Goal: Task Accomplishment & Management: Manage account settings

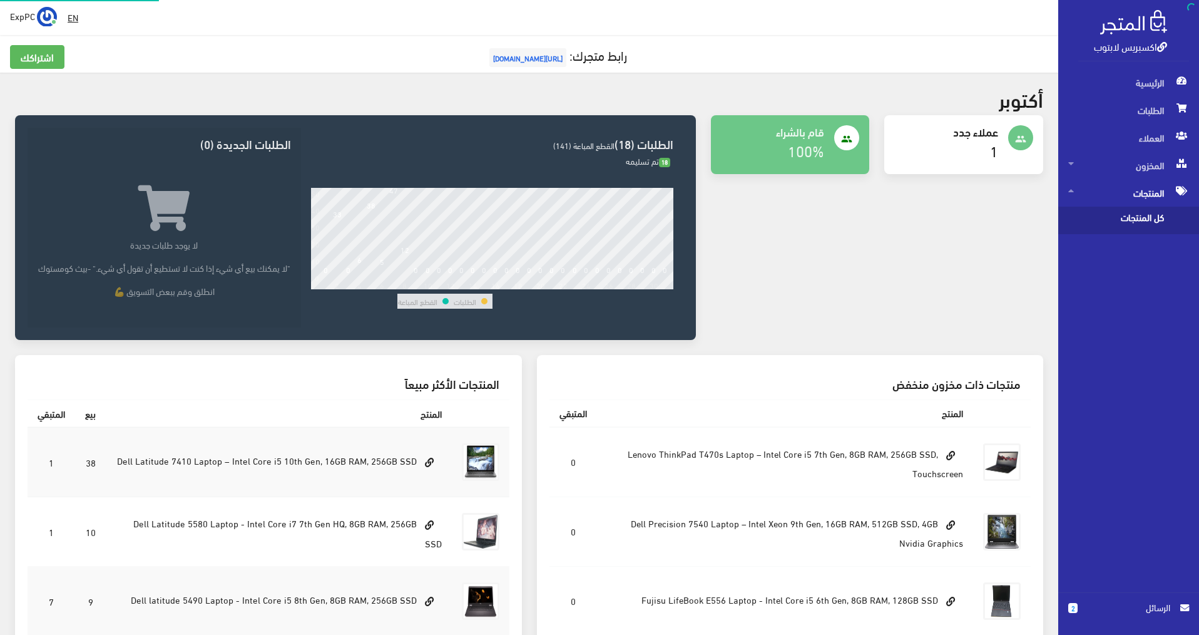
scroll to position [231, 0]
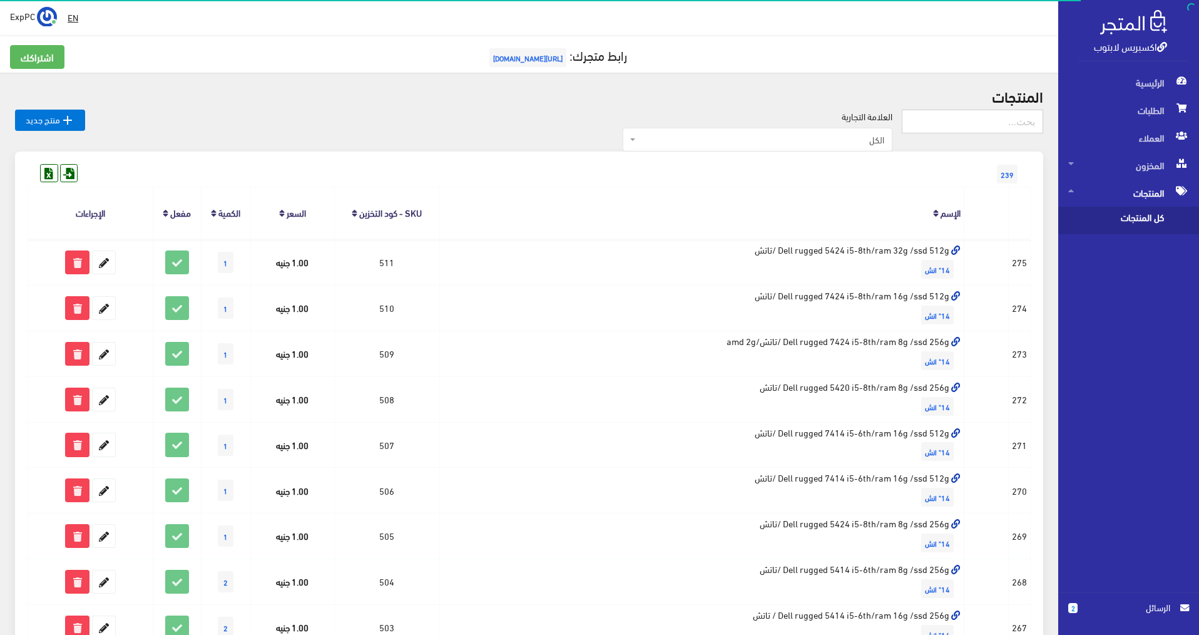
click at [949, 122] on input "text" at bounding box center [972, 122] width 141 height 24
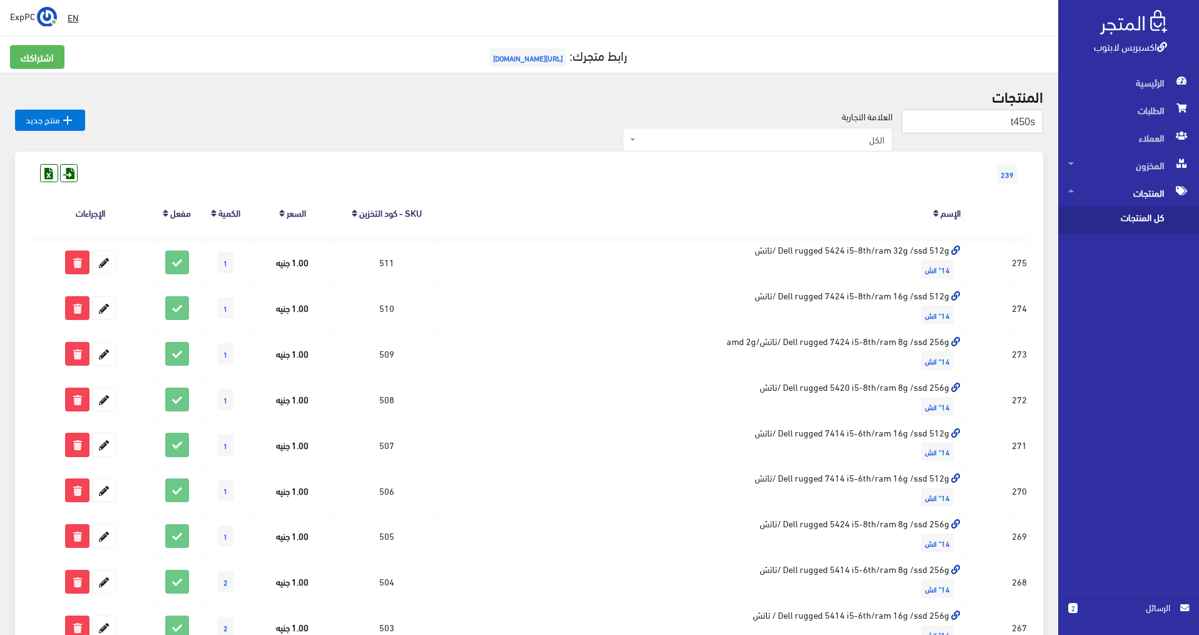
type input "t450s"
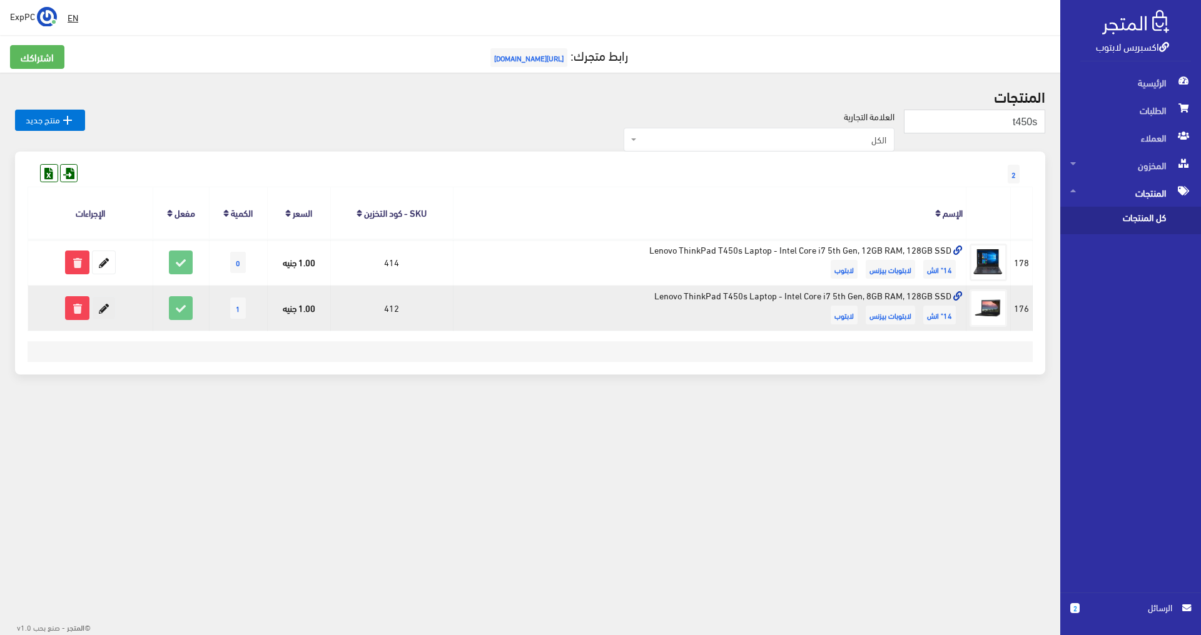
click at [109, 305] on icon at bounding box center [104, 308] width 23 height 23
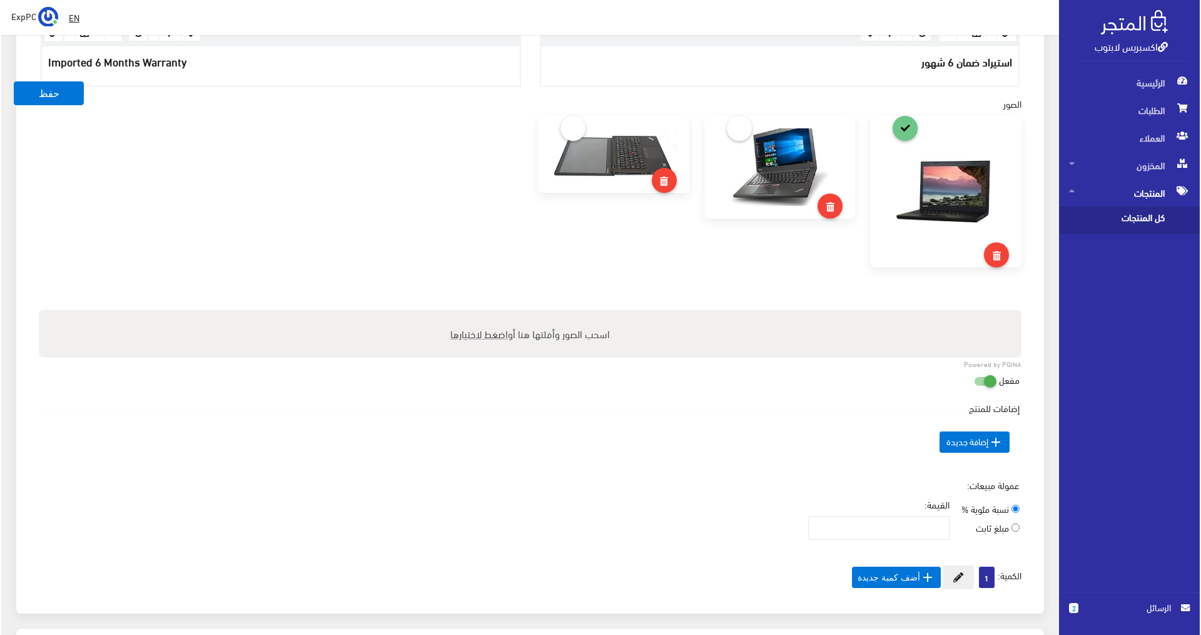
scroll to position [501, 0]
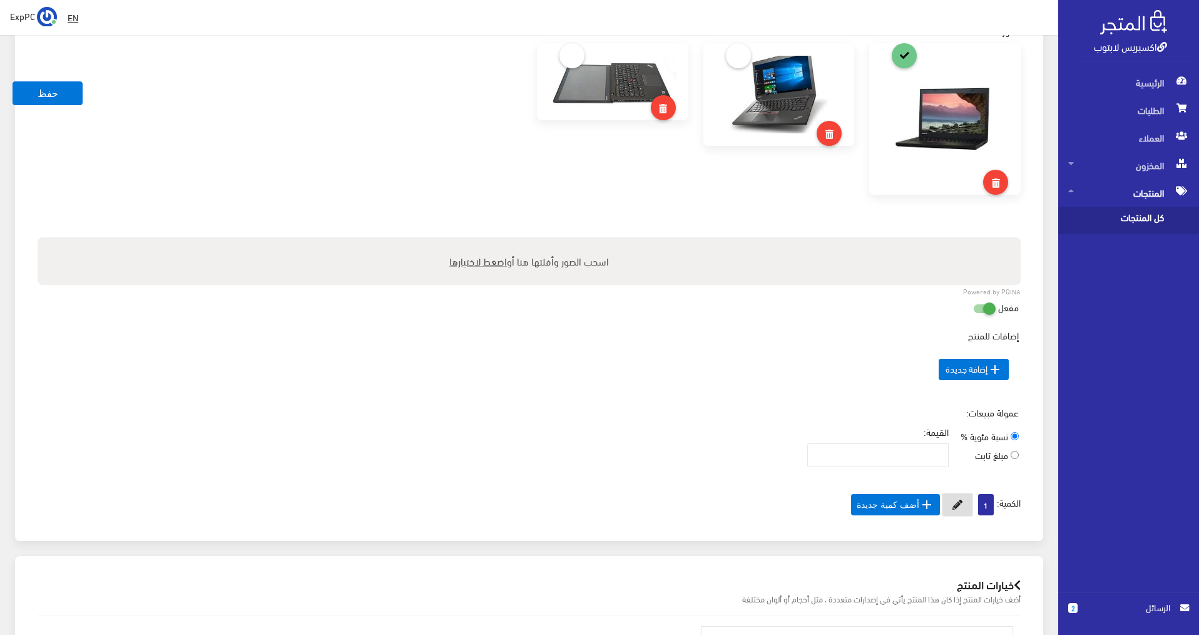
click at [952, 502] on icon at bounding box center [957, 504] width 10 height 10
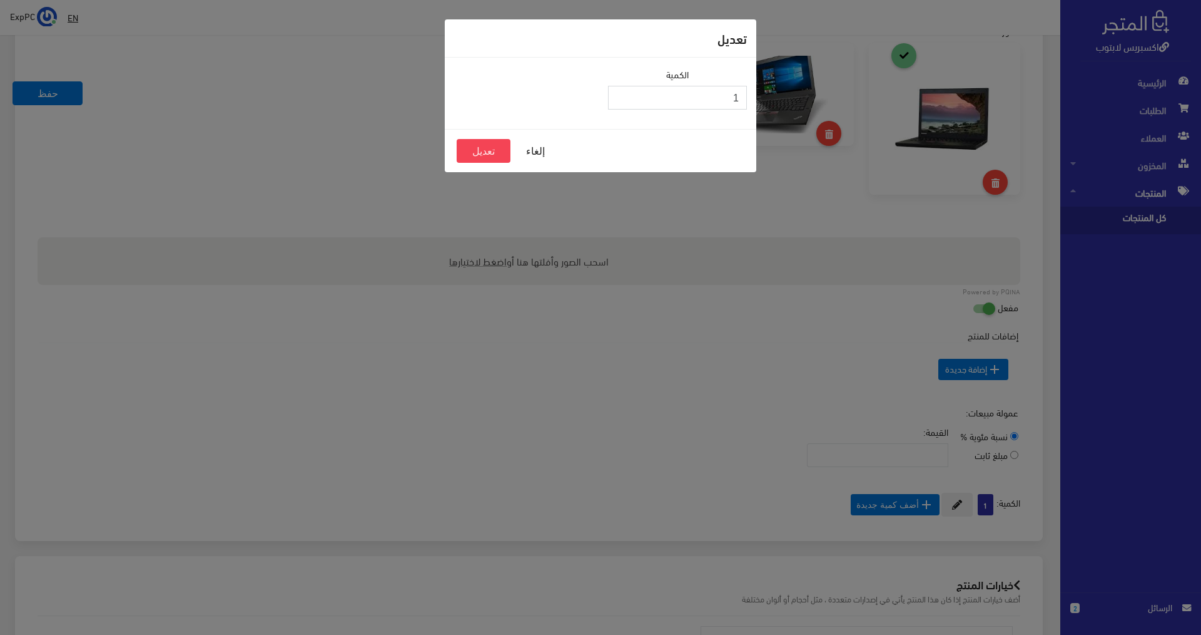
drag, startPoint x: 877, startPoint y: 121, endPoint x: 926, endPoint y: 124, distance: 48.9
click at [926, 124] on div "تعديل الكمية 1 إلغاء تعديل" at bounding box center [600, 317] width 1201 height 635
type input "3"
click at [479, 150] on button "تعديل" at bounding box center [484, 151] width 54 height 24
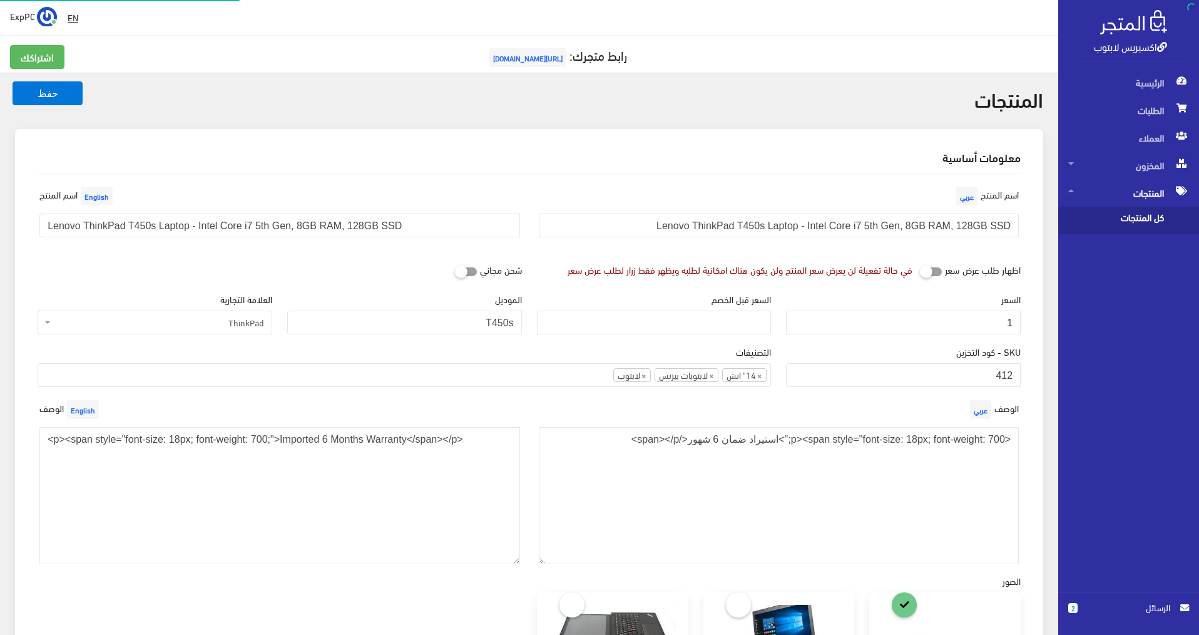
scroll to position [510, 0]
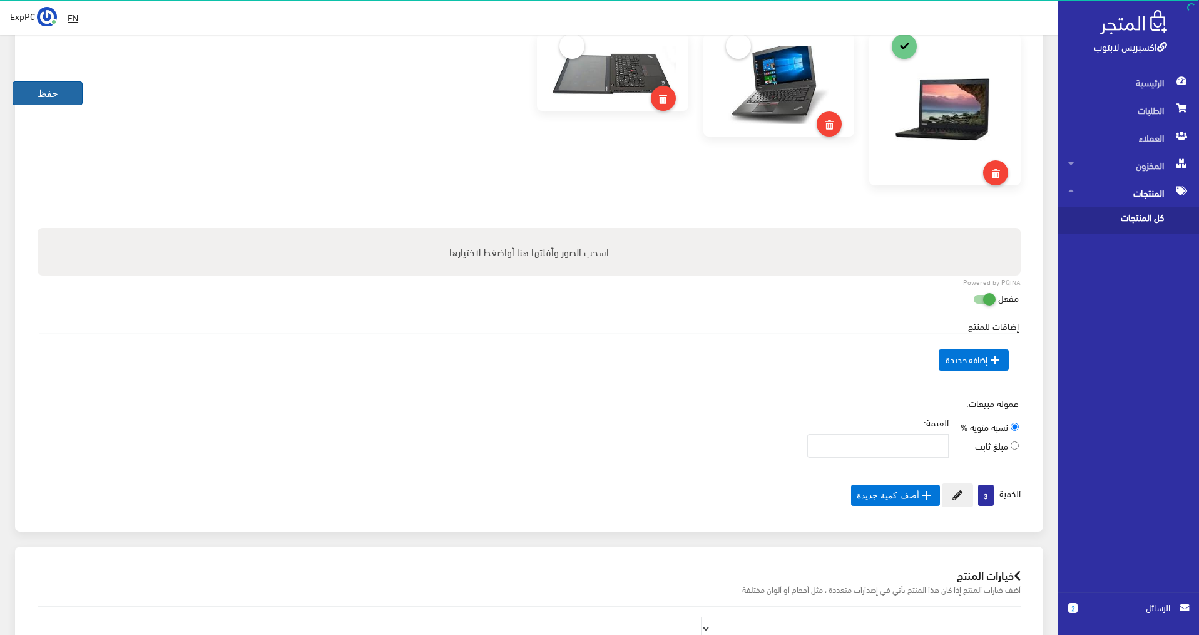
click at [64, 93] on button "حفظ" at bounding box center [48, 93] width 70 height 24
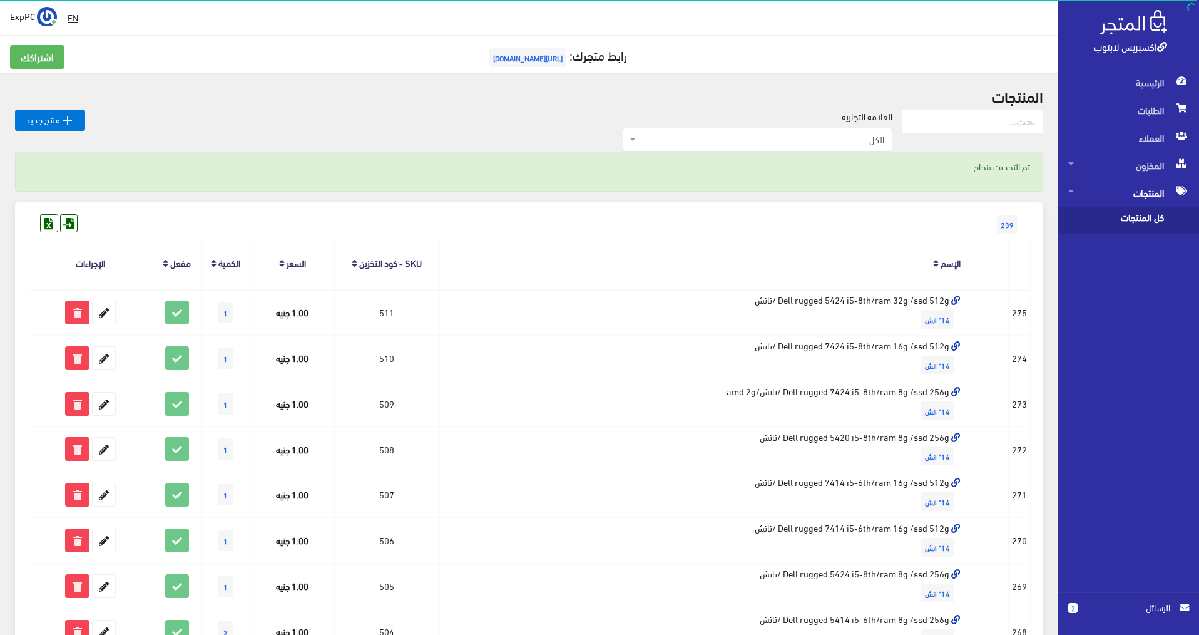
click at [942, 121] on input "text" at bounding box center [972, 122] width 141 height 24
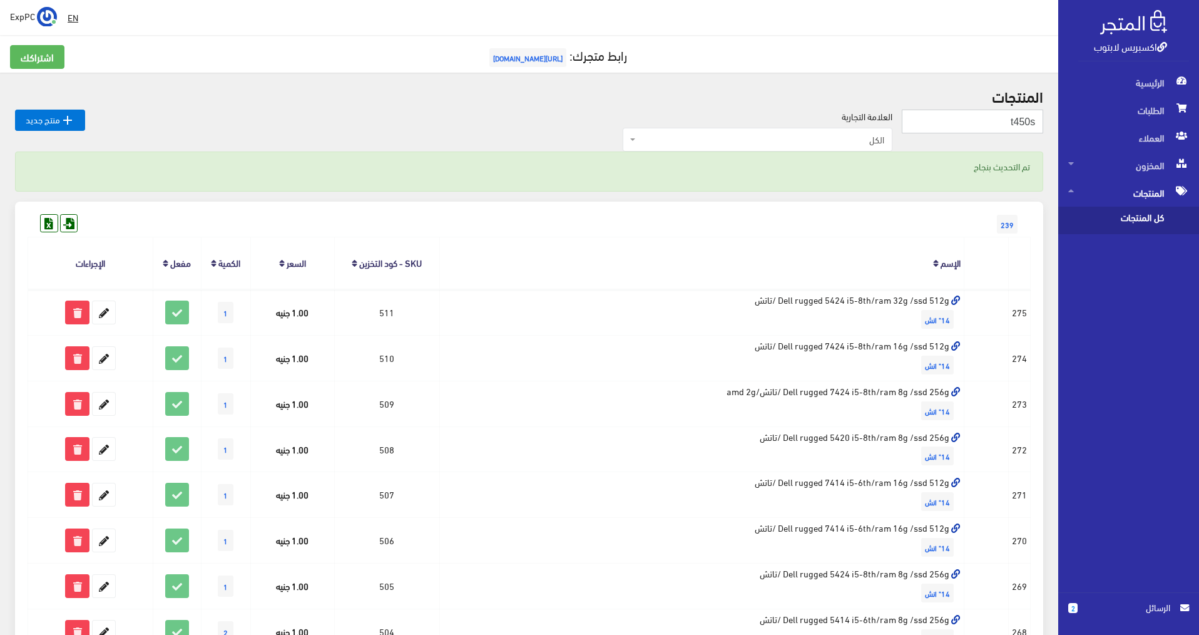
type input "t450s"
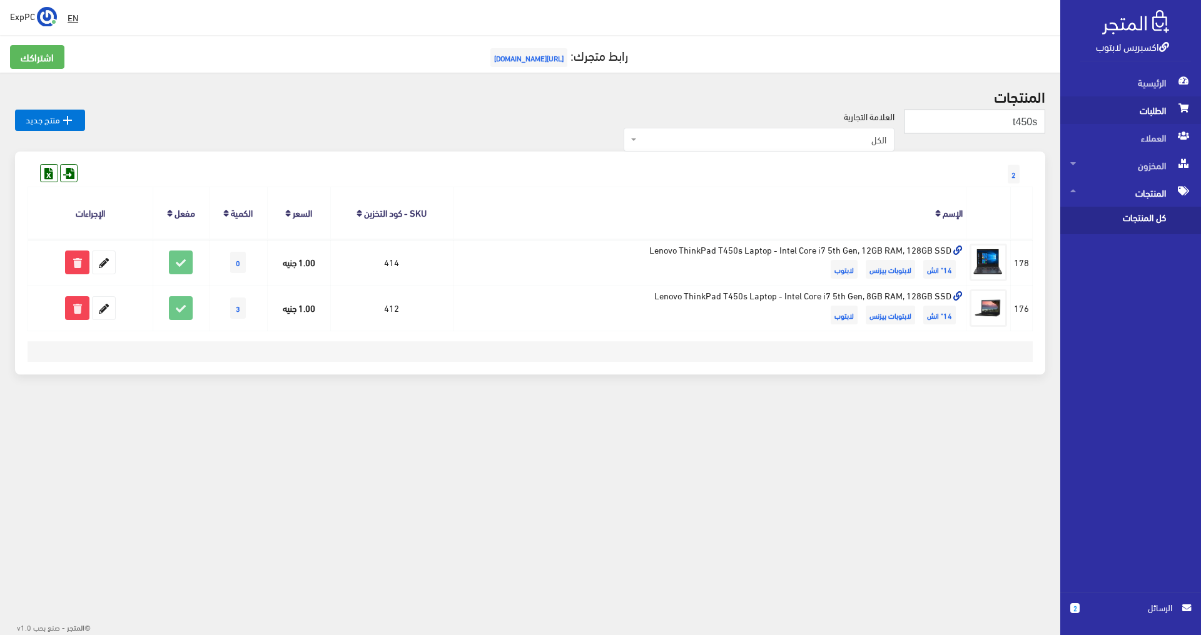
drag, startPoint x: 991, startPoint y: 122, endPoint x: 1171, endPoint y: 116, distance: 180.3
click at [1171, 116] on div "اكسبريس لابتوب الرئيسية الطلبات العملاء 2" at bounding box center [600, 222] width 1201 height 444
type input "100"
